Goal: Task Accomplishment & Management: Complete application form

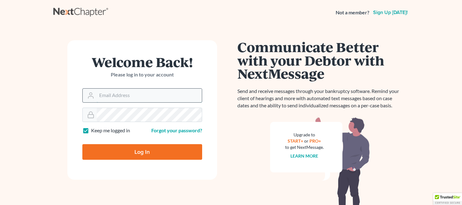
click at [116, 97] on input "Email Address" at bounding box center [149, 96] width 105 height 14
type input "[EMAIL_ADDRESS][DOMAIN_NAME]"
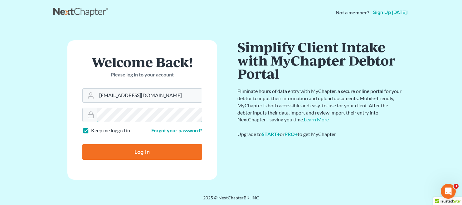
click at [82, 144] on input "Log In" at bounding box center [142, 152] width 120 height 16
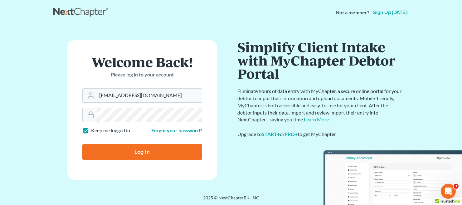
type input "Thinking..."
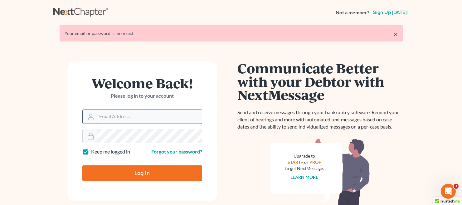
click at [116, 118] on input "Email Address" at bounding box center [149, 117] width 105 height 14
type input "aharding@hardingslaw.com"
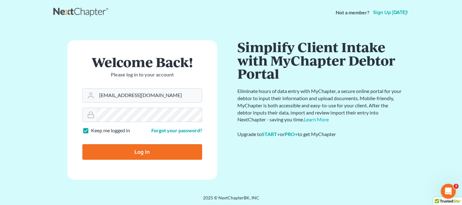
click at [82, 144] on input "Log In" at bounding box center [142, 152] width 120 height 16
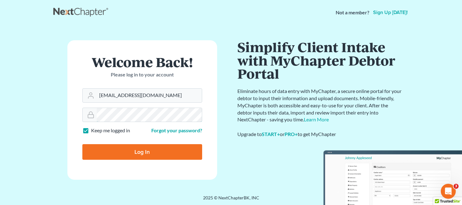
type input "Thinking..."
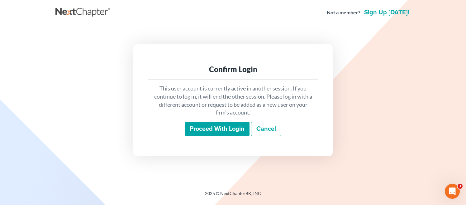
click at [228, 127] on input "Proceed with login" at bounding box center [217, 129] width 65 height 14
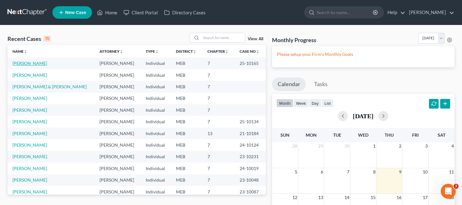
click at [28, 63] on link "Nelson, Tristan" at bounding box center [29, 62] width 35 height 5
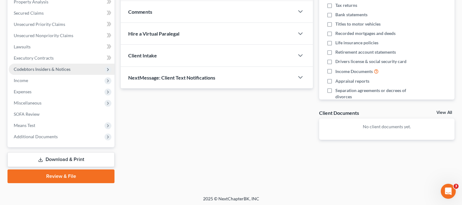
scroll to position [93, 0]
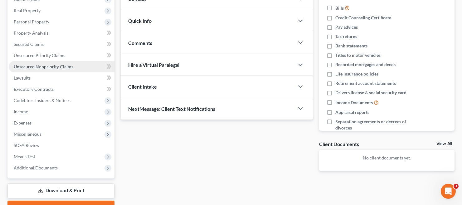
click at [45, 66] on span "Unsecured Nonpriority Claims" at bounding box center [44, 66] width 60 height 5
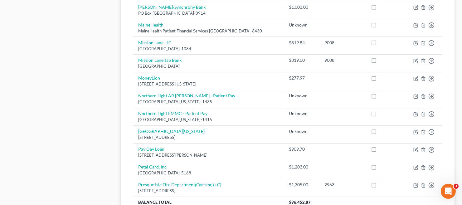
scroll to position [517, 0]
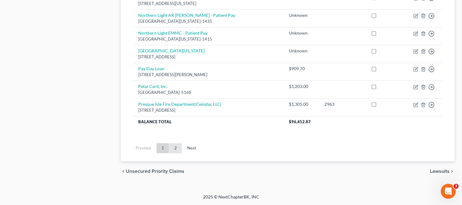
click at [175, 150] on link "2" at bounding box center [175, 148] width 12 height 10
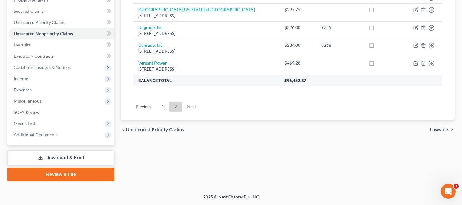
scroll to position [64, 0]
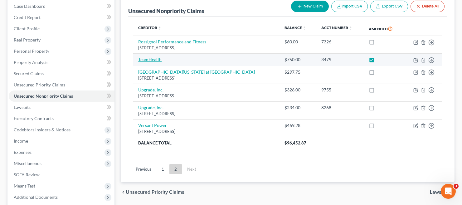
click at [157, 61] on link "TeamHealth" at bounding box center [149, 59] width 23 height 5
select select "9"
select select "0"
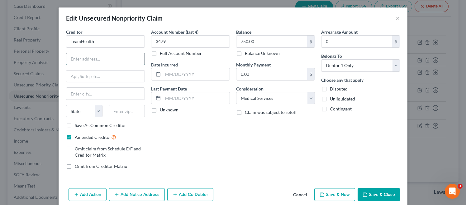
click at [103, 61] on input "text" at bounding box center [105, 59] width 78 height 12
type input "PO Box 740021"
type input "C"
type input "Cincinnati"
select select "36"
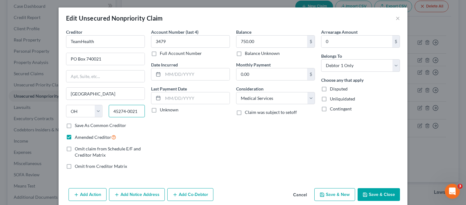
type input "45274-0021"
click at [379, 196] on button "Save & Close" at bounding box center [379, 194] width 42 height 13
